Goal: Task Accomplishment & Management: Manage account settings

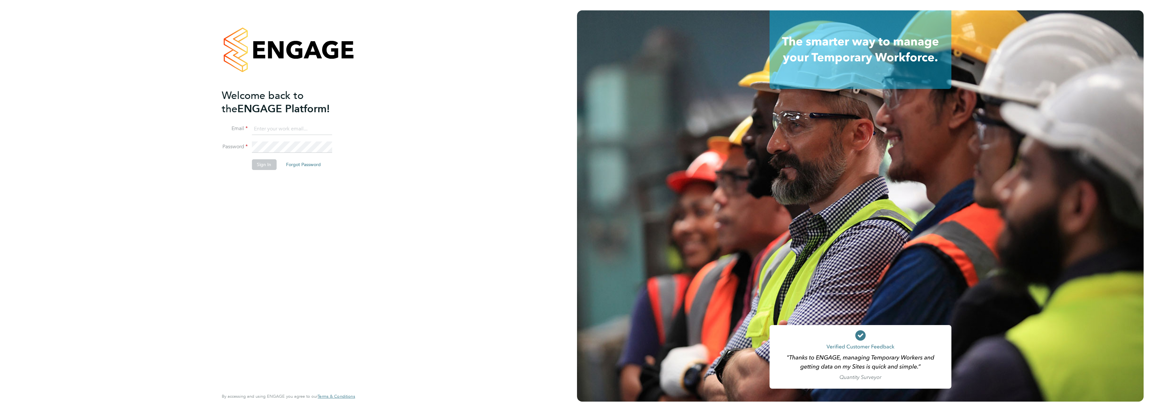
click at [274, 127] on input at bounding box center [292, 129] width 80 height 12
type input "[PERSON_NAME][EMAIL_ADDRESS][DOMAIN_NAME]"
click at [272, 162] on button "Sign In" at bounding box center [264, 164] width 25 height 10
click at [260, 127] on input at bounding box center [292, 129] width 80 height 12
type input "njbennett@gmail.com"
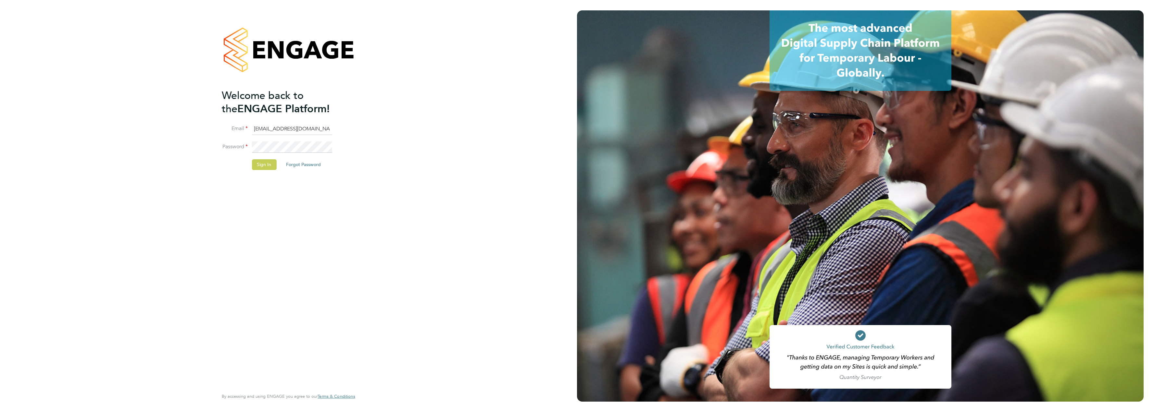
click at [268, 167] on button "Sign In" at bounding box center [264, 164] width 25 height 10
